Goal: Task Accomplishment & Management: Use online tool/utility

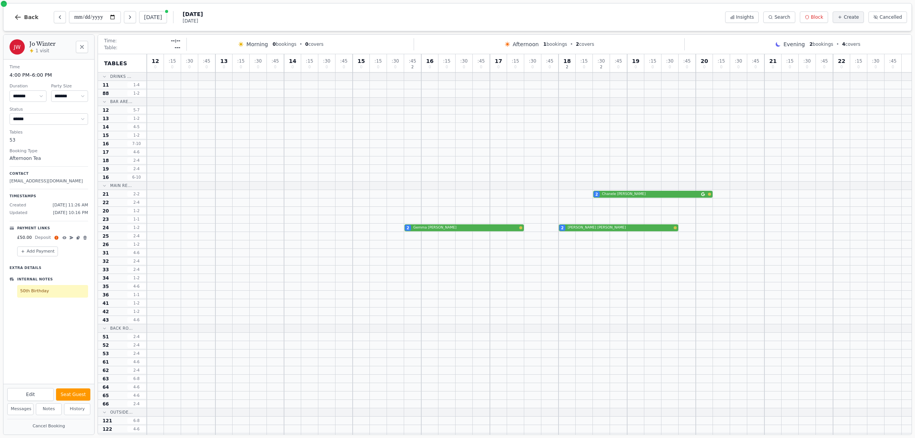
select select "****"
select select "*"
click at [84, 45] on icon "Close" at bounding box center [82, 47] width 6 height 6
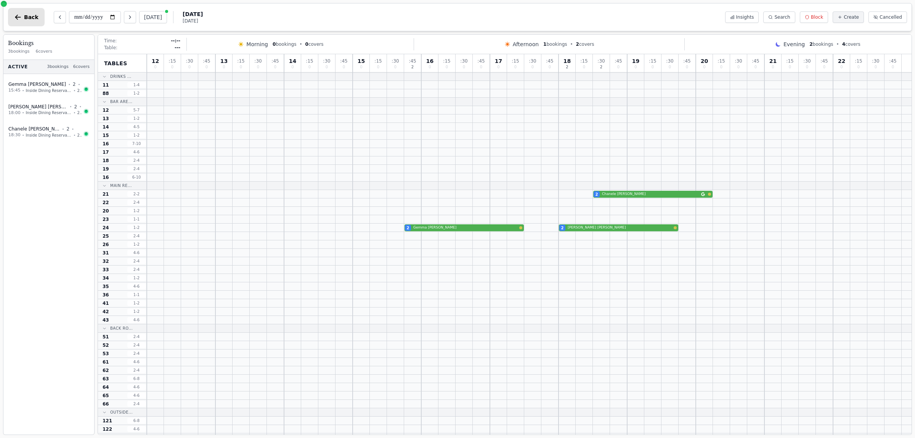
click at [20, 16] on icon "button" at bounding box center [18, 17] width 8 height 8
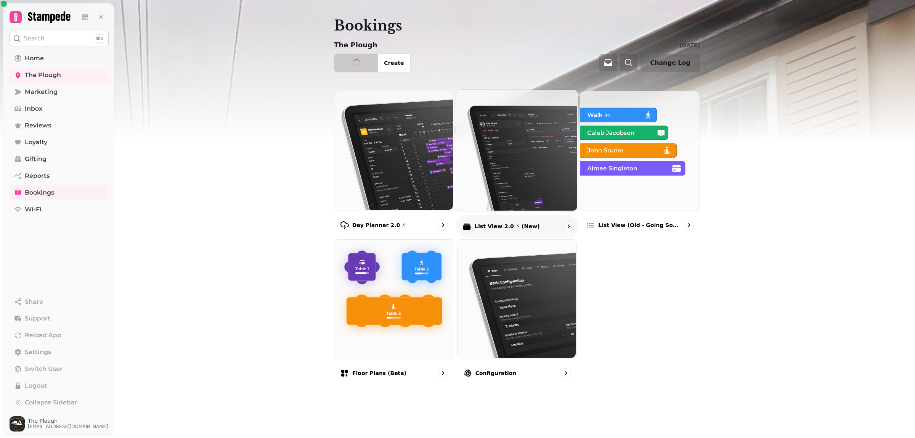
click at [21, 18] on div at bounding box center [16, 17] width 12 height 12
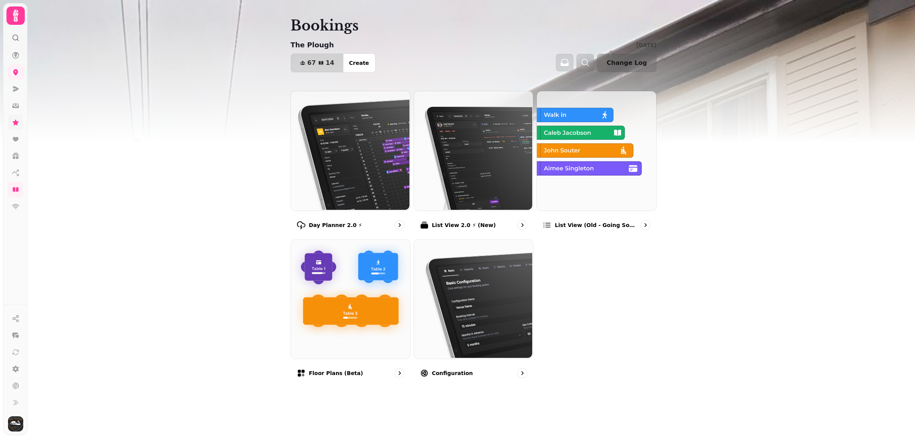
click at [16, 126] on link at bounding box center [15, 122] width 15 height 15
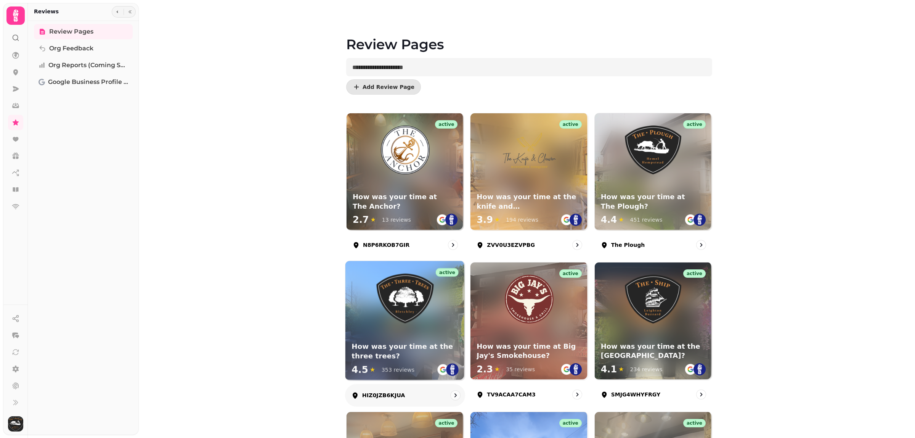
scroll to position [48, 0]
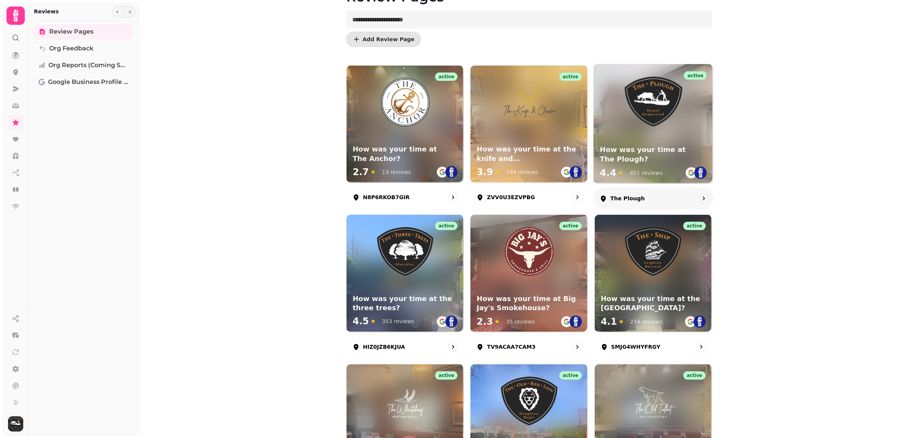
click at [678, 143] on div "How was your time at The Plough? 4.4 ★ 451 reviews" at bounding box center [652, 163] width 119 height 42
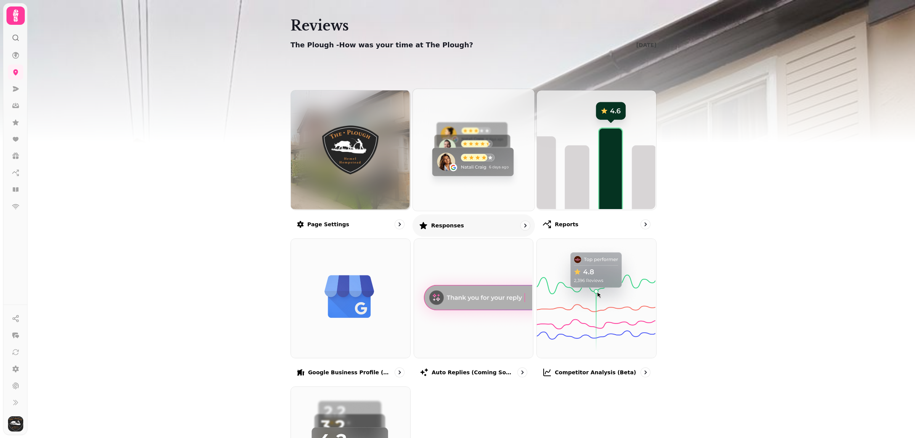
click at [468, 182] on img at bounding box center [473, 149] width 122 height 122
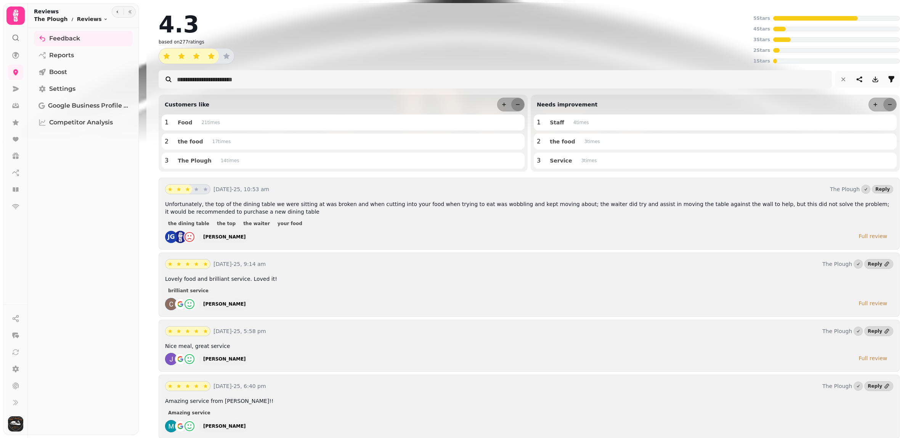
click at [752, 204] on span "Unfortunately, the top of the dining table we were sitting at was broken and wh…" at bounding box center [527, 208] width 724 height 14
click at [864, 210] on p "Unfortunately, the top of the dining table we were sitting at was broken and wh…" at bounding box center [529, 207] width 728 height 15
click at [872, 237] on div "Full review" at bounding box center [872, 236] width 29 height 8
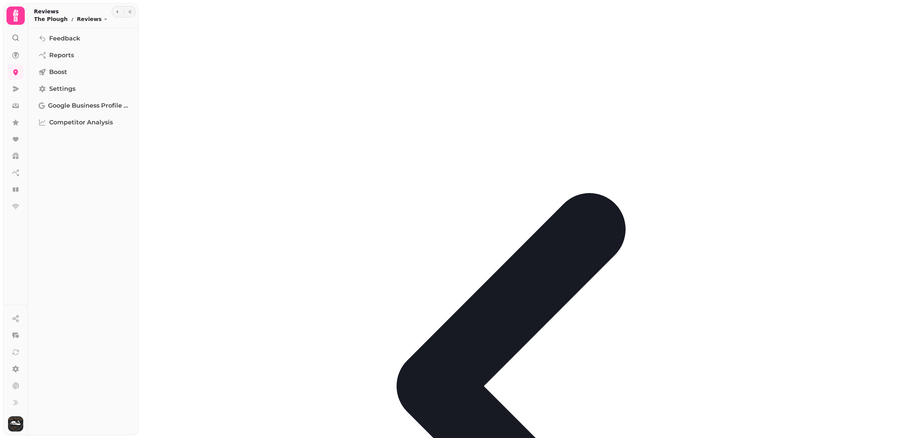
click at [18, 64] on nav at bounding box center [16, 131] width 20 height 166
click at [18, 58] on icon at bounding box center [16, 55] width 8 height 8
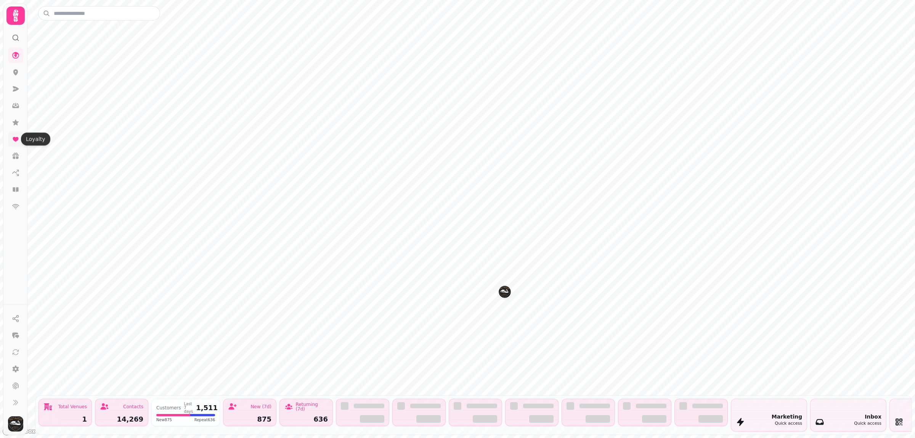
click at [14, 136] on icon at bounding box center [16, 139] width 8 height 8
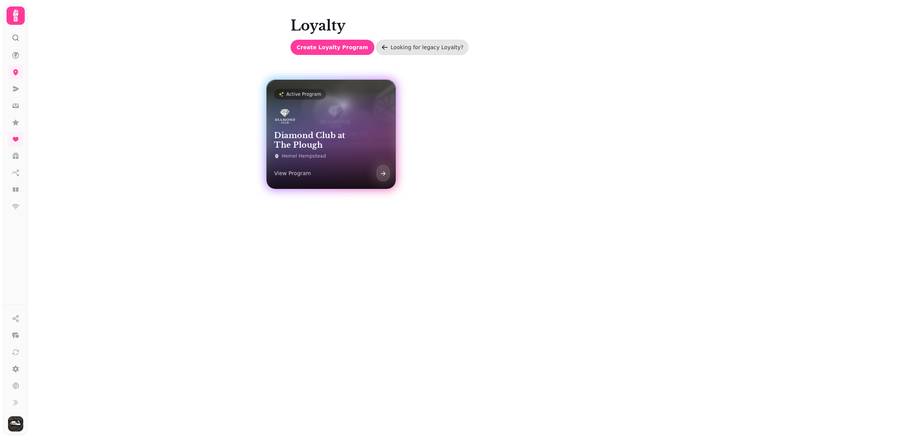
click at [329, 146] on h3 "Diamond Club at The Plough" at bounding box center [331, 140] width 114 height 19
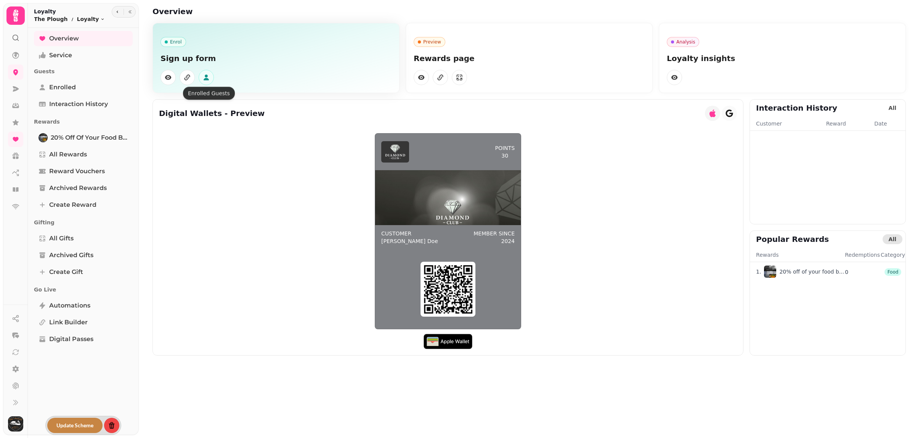
click at [206, 75] on icon "button" at bounding box center [206, 78] width 5 height 6
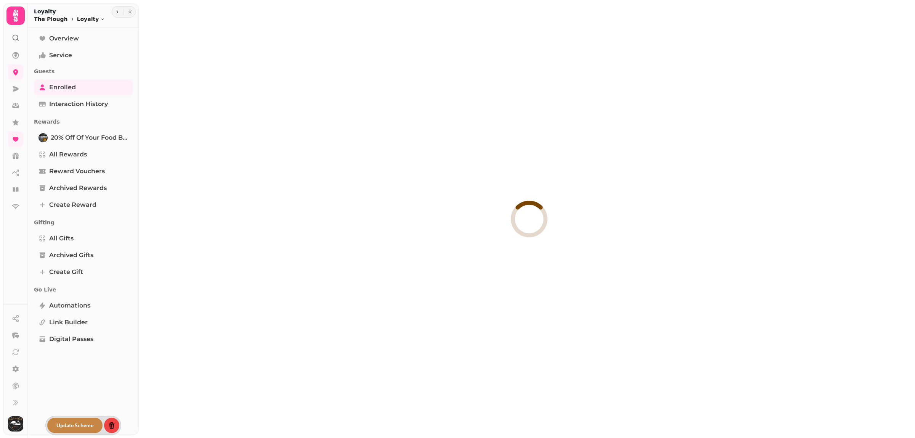
select select "**"
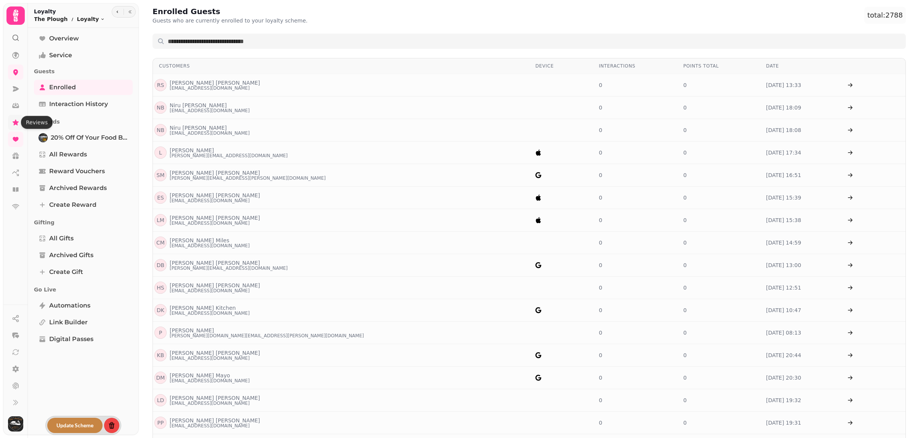
click at [16, 120] on icon at bounding box center [16, 122] width 6 height 6
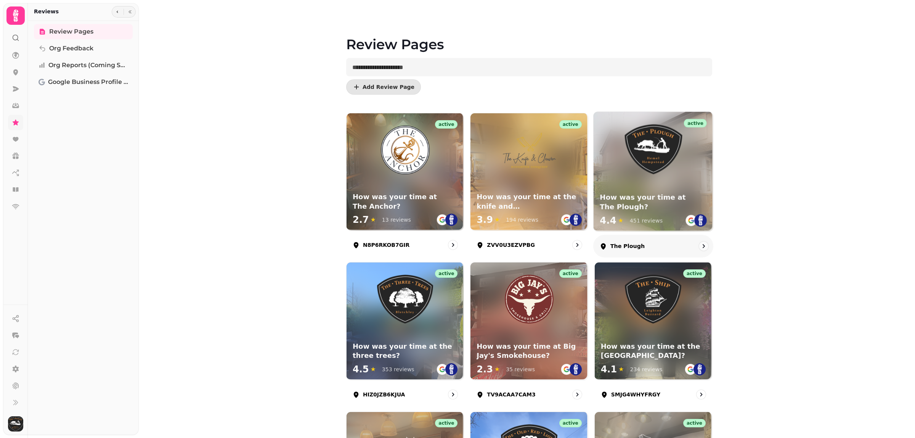
click at [651, 209] on h3 "How was your time at The Plough?" at bounding box center [653, 201] width 107 height 19
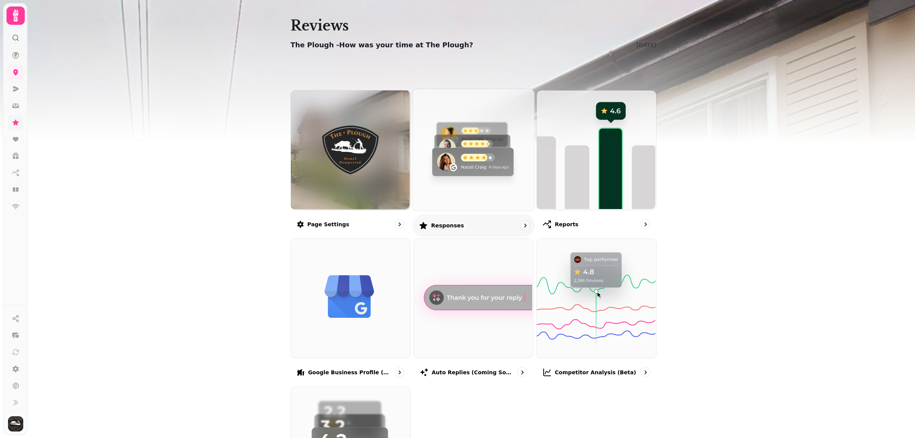
click at [446, 189] on img at bounding box center [473, 149] width 122 height 122
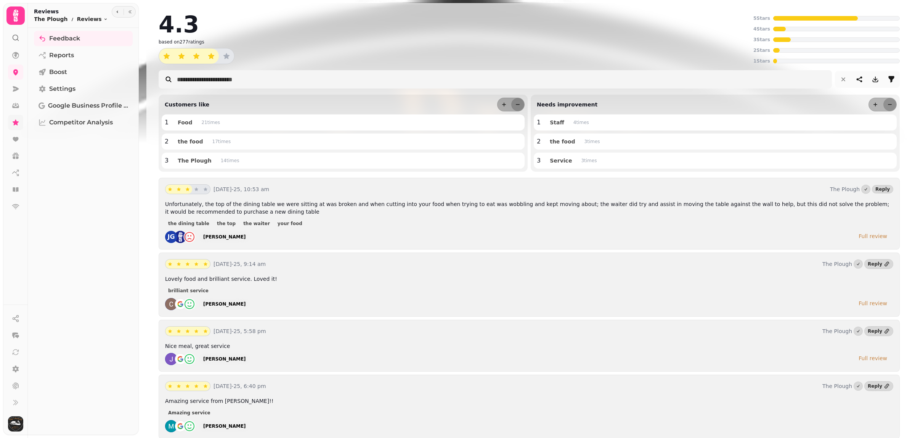
click at [226, 239] on div "[PERSON_NAME]" at bounding box center [224, 237] width 43 height 6
click at [19, 52] on link at bounding box center [15, 55] width 15 height 15
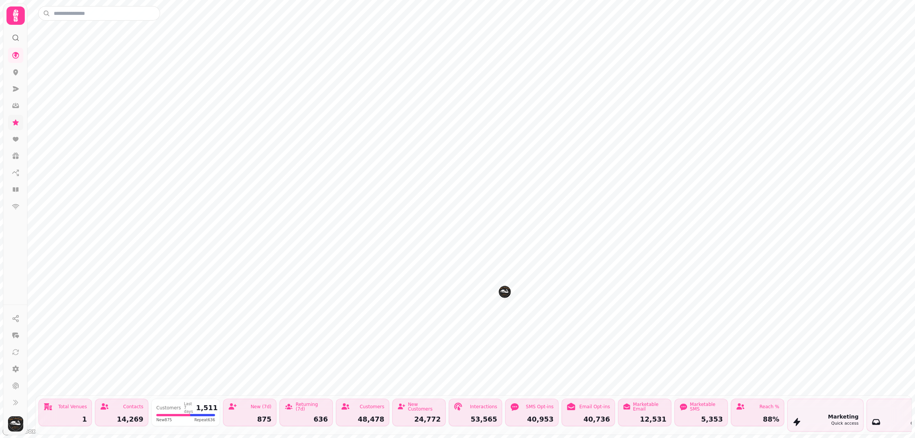
click at [505, 296] on img "The Plough" at bounding box center [505, 291] width 12 height 12
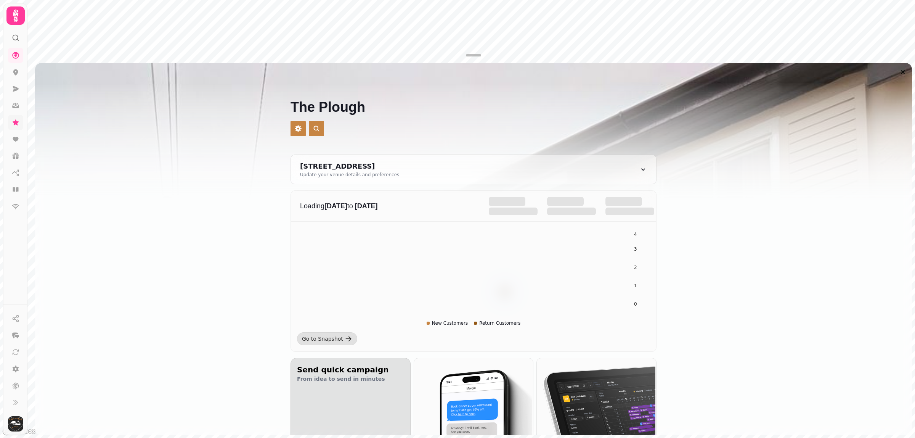
scroll to position [143, 0]
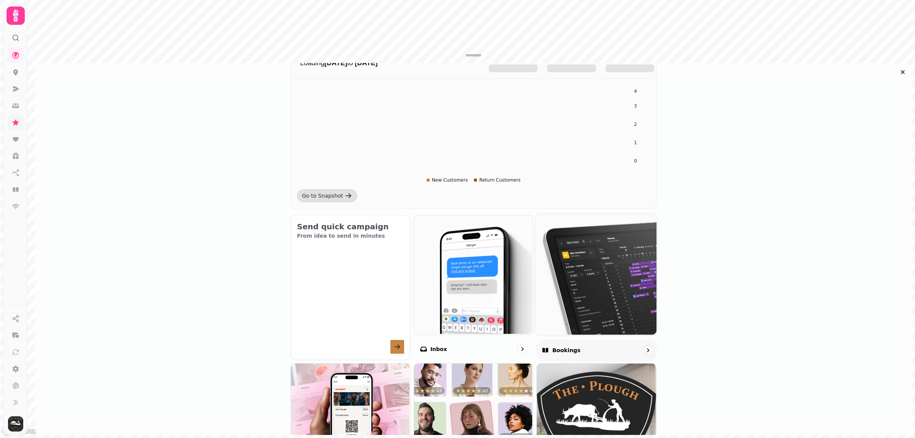
click at [559, 305] on img at bounding box center [596, 274] width 122 height 122
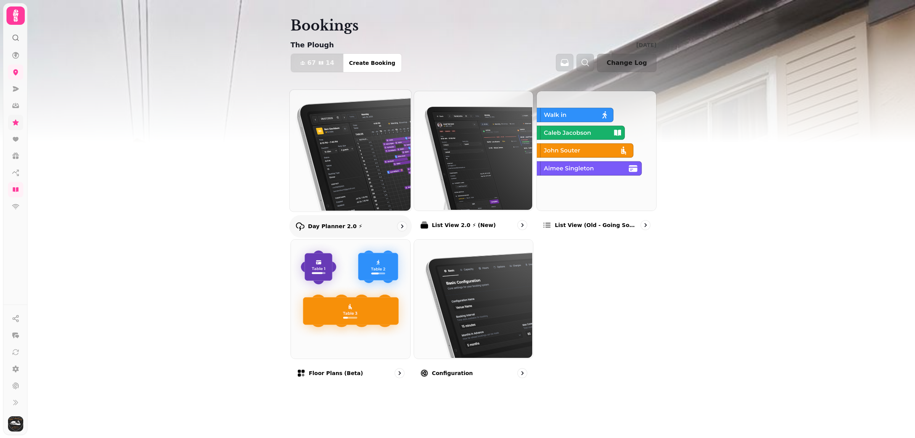
click at [357, 178] on img at bounding box center [350, 150] width 122 height 122
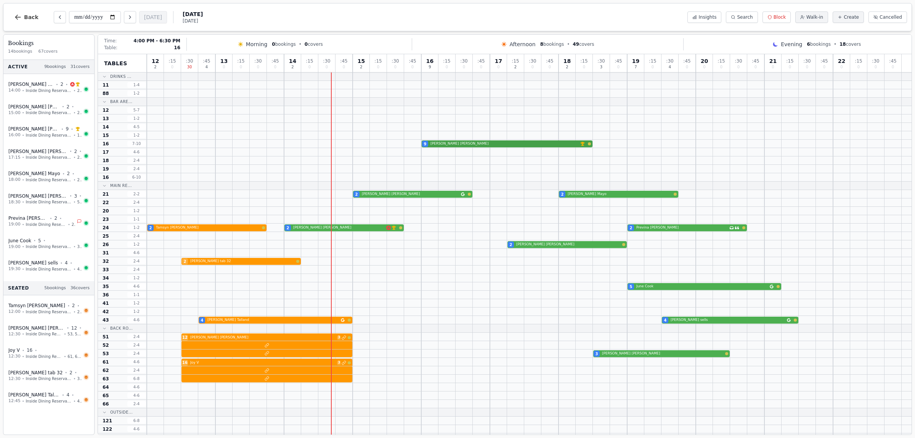
click at [479, 144] on div "9 [PERSON_NAME] VIP customer (5 visits)" at bounding box center [529, 143] width 765 height 8
select select "****"
select select "*"
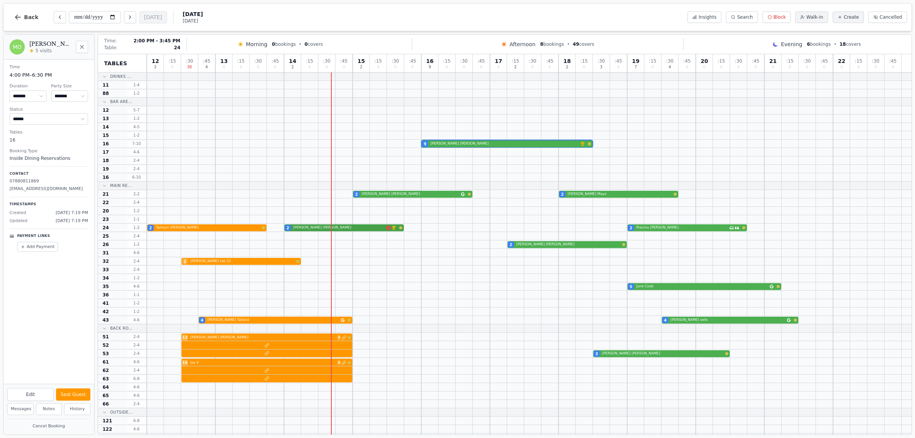
click at [321, 227] on div "2 [PERSON_NAME] 2 [PERSON_NAME] VIP customer (6 visits) 2 Previna [PERSON_NAME]…" at bounding box center [529, 227] width 765 height 8
select select "****"
select select "*"
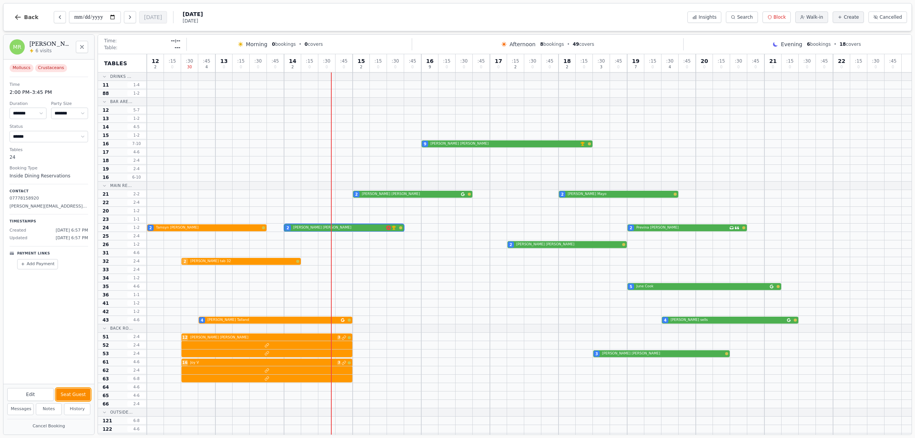
click at [74, 394] on button "Seat Guest" at bounding box center [73, 394] width 34 height 12
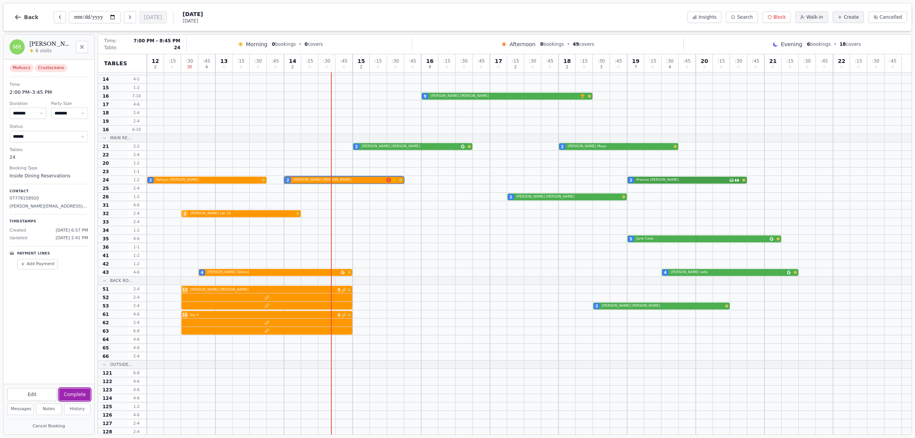
click at [675, 182] on div "2 [PERSON_NAME] 2 [PERSON_NAME] VIP customer (6 visits) 2 Previna [PERSON_NAME]…" at bounding box center [529, 180] width 765 height 8
select select "******"
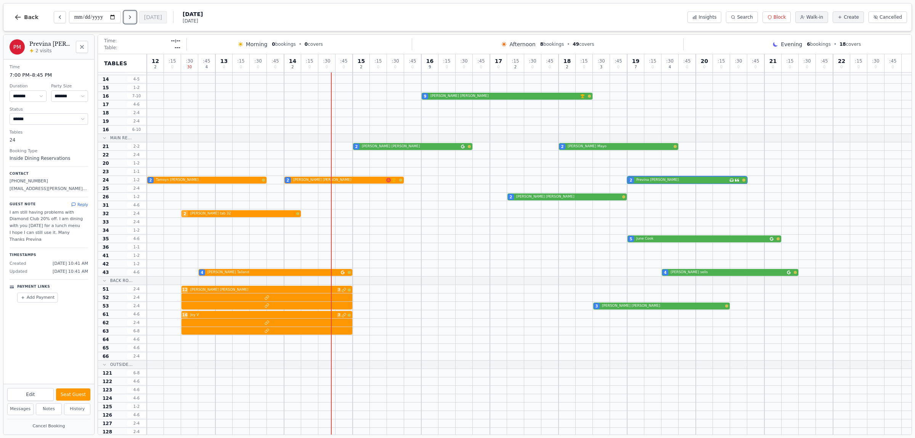
click at [130, 17] on icon "Next day" at bounding box center [130, 17] width 6 height 6
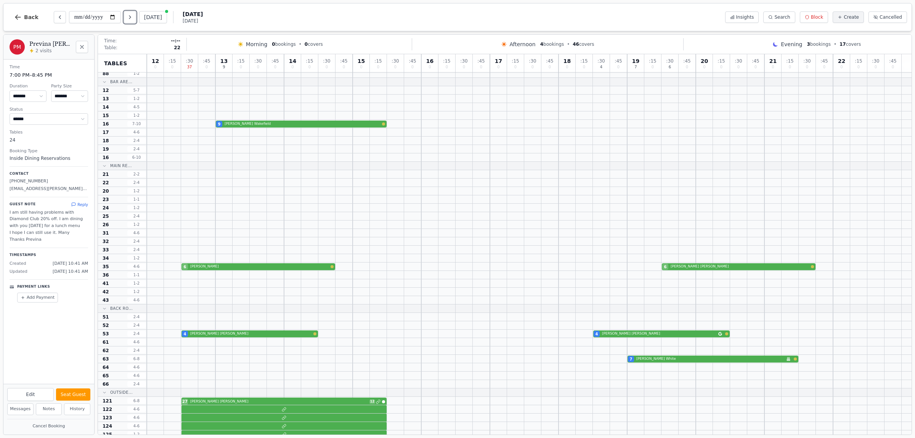
scroll to position [0, 0]
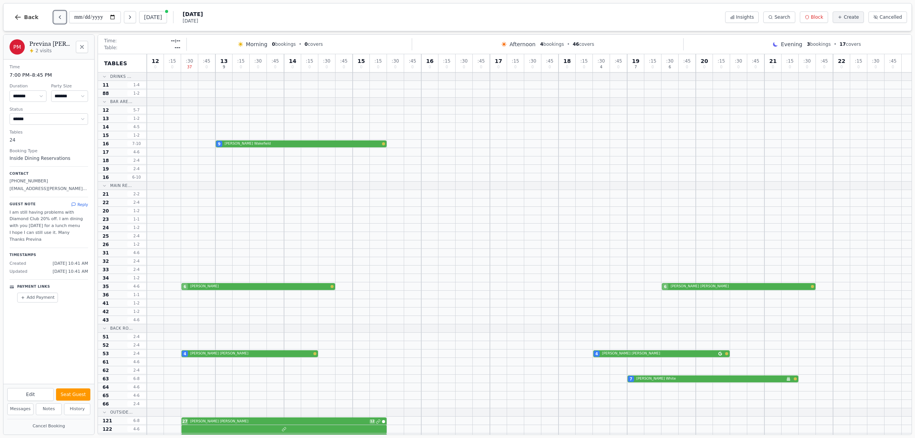
click at [59, 15] on icon "Previous day" at bounding box center [60, 17] width 6 height 6
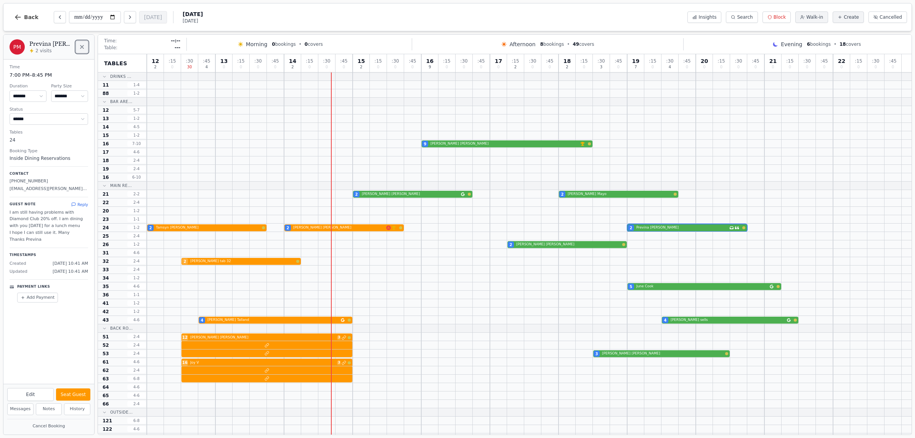
click at [79, 45] on icon "Close" at bounding box center [82, 47] width 6 height 6
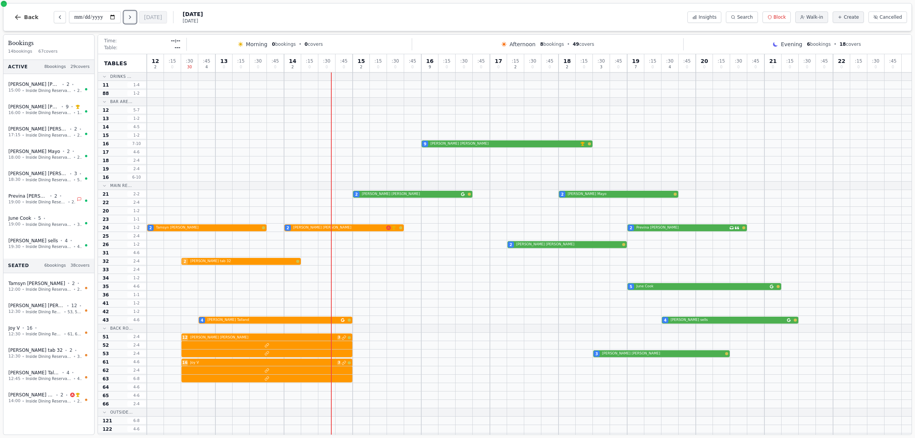
click at [133, 15] on icon "Next day" at bounding box center [130, 17] width 6 height 6
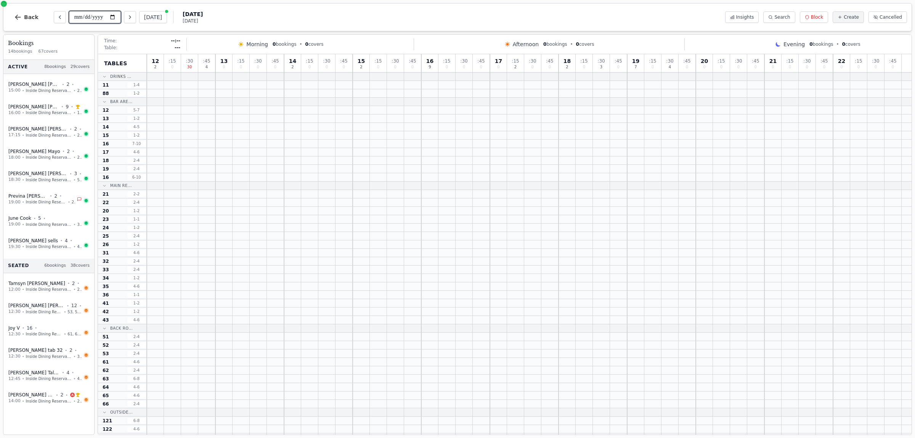
click at [115, 17] on input "**********" at bounding box center [95, 17] width 52 height 12
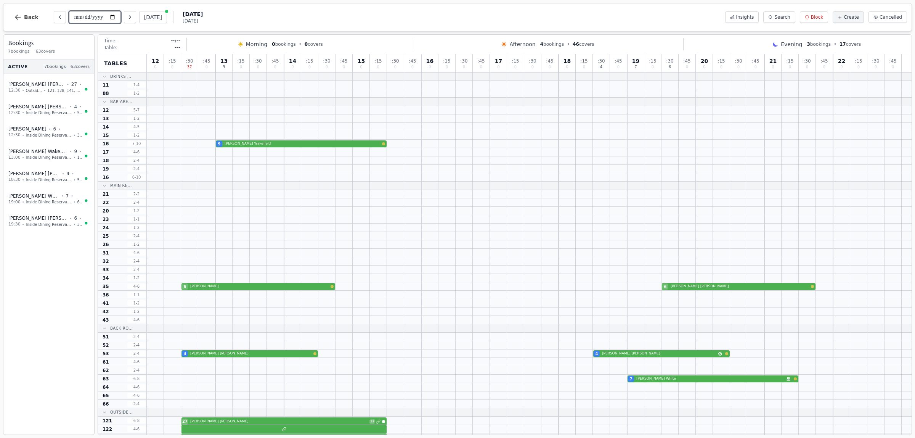
type input "**********"
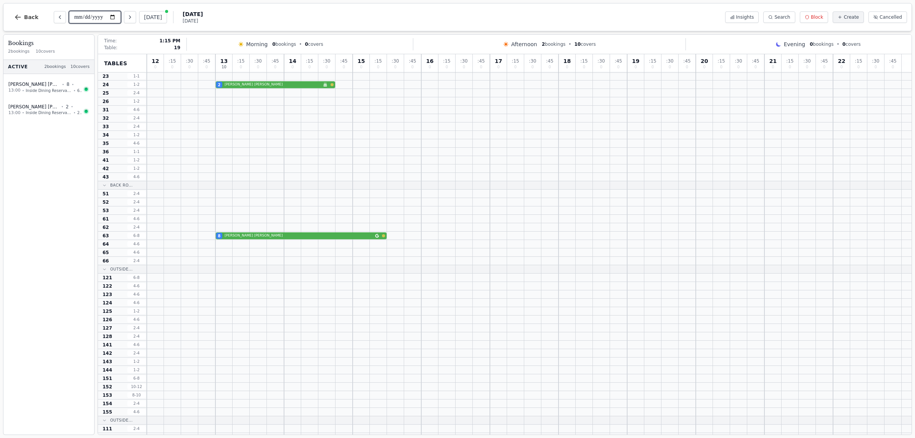
scroll to position [48, 0]
